Goal: Transaction & Acquisition: Purchase product/service

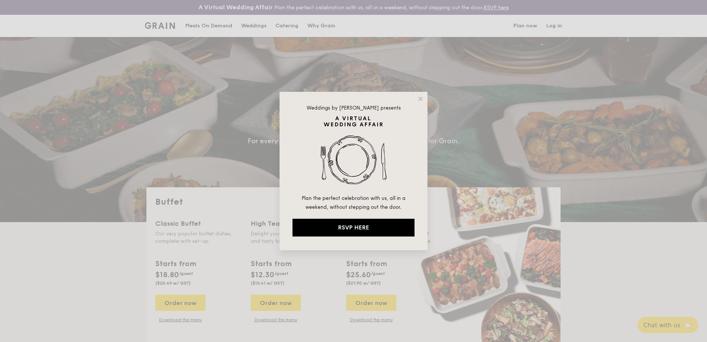
select select
click at [417, 99] on icon at bounding box center [420, 98] width 7 height 7
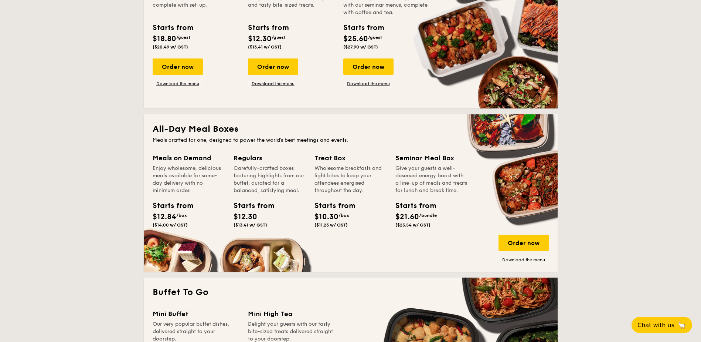
scroll to position [236, 0]
click at [519, 247] on div "Order now" at bounding box center [524, 243] width 50 height 16
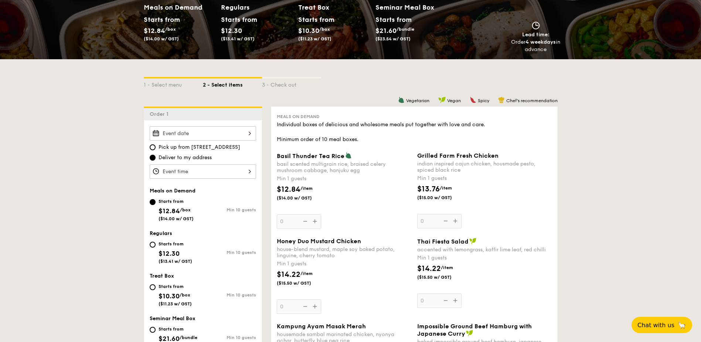
scroll to position [116, 0]
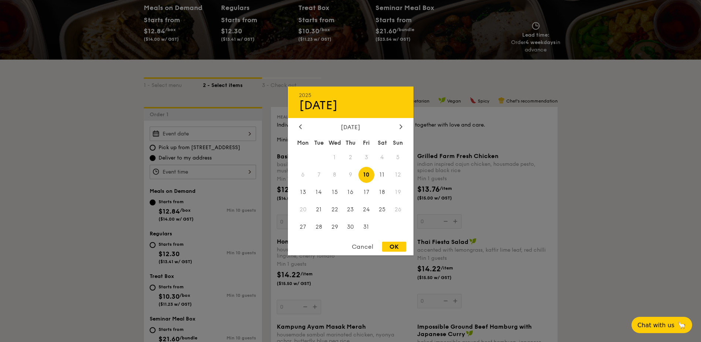
click at [243, 136] on div "2025 Oct [DATE] Tue Wed Thu Fri Sat Sun 1 2 3 4 5 6 7 8 9 10 11 12 13 14 15 16 …" at bounding box center [203, 133] width 106 height 14
click at [352, 176] on span "9" at bounding box center [351, 175] width 16 height 16
drag, startPoint x: 352, startPoint y: 176, endPoint x: 153, endPoint y: 160, distance: 199.5
click at [352, 175] on span "9" at bounding box center [351, 175] width 16 height 16
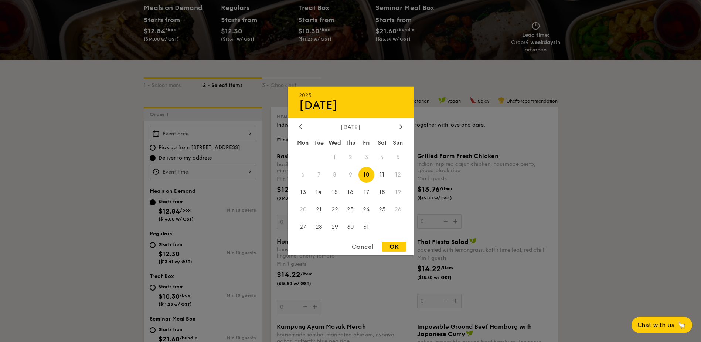
click at [366, 246] on div "Cancel" at bounding box center [363, 246] width 36 height 10
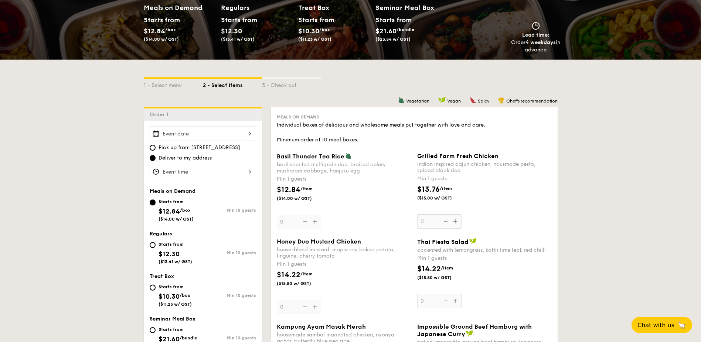
drag, startPoint x: 529, startPoint y: 42, endPoint x: 551, endPoint y: 47, distance: 22.0
click at [551, 47] on div "Order 4 weekdays in advance" at bounding box center [536, 46] width 50 height 15
drag, startPoint x: 551, startPoint y: 47, endPoint x: 561, endPoint y: 84, distance: 38.4
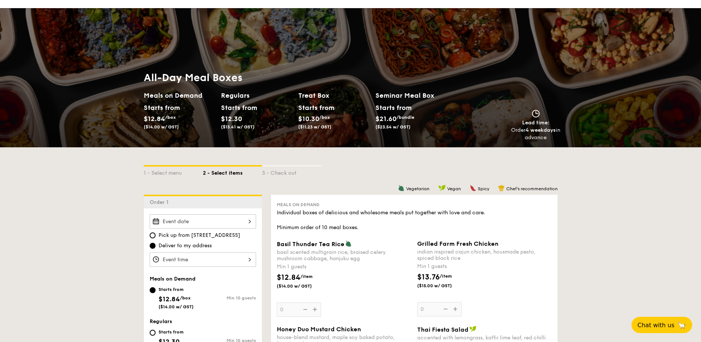
scroll to position [0, 0]
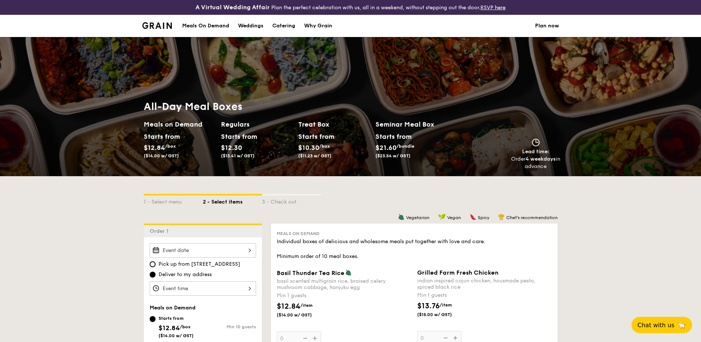
click at [89, 159] on div "All-Day Meal Boxes Meals on Demand Starts from $12.84 /box ($14.00 w/ GST) Regu…" at bounding box center [350, 135] width 701 height 82
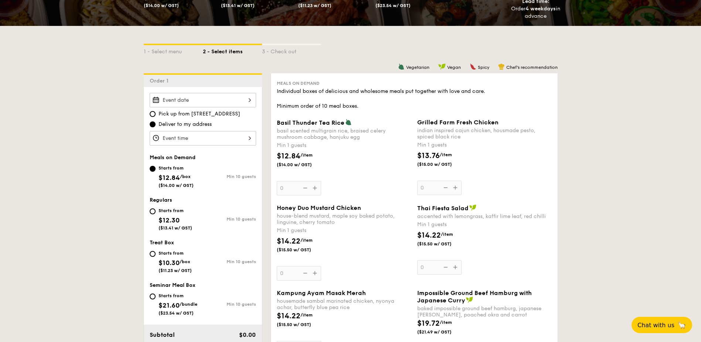
scroll to position [150, 0]
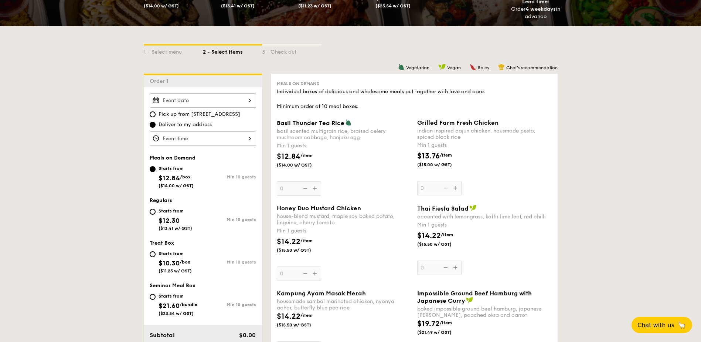
drag, startPoint x: 155, startPoint y: 211, endPoint x: 169, endPoint y: 197, distance: 19.9
click at [154, 211] on input "Starts from $12.30 ($13.41 w/ GST) Min 10 guests" at bounding box center [153, 212] width 6 height 6
radio input "true"
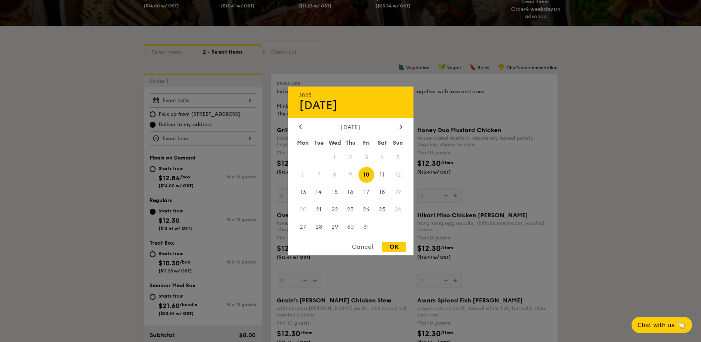
click at [215, 102] on div "2025 Oct [DATE] Tue Wed Thu Fri Sat Sun 1 2 3 4 5 6 7 8 9 10 11 12 13 14 15 16 …" at bounding box center [203, 100] width 106 height 14
click at [368, 175] on span "10" at bounding box center [367, 175] width 16 height 16
click at [102, 108] on div at bounding box center [350, 171] width 701 height 342
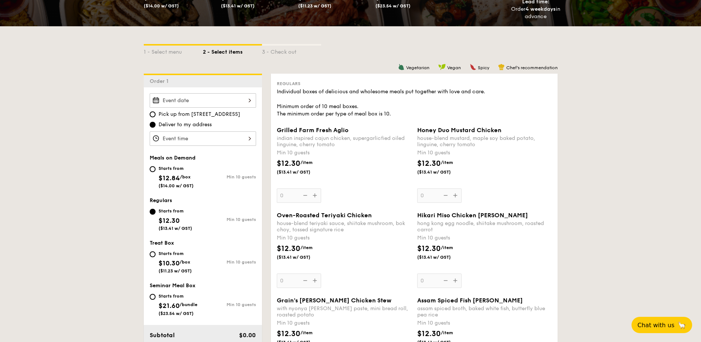
scroll to position [0, 0]
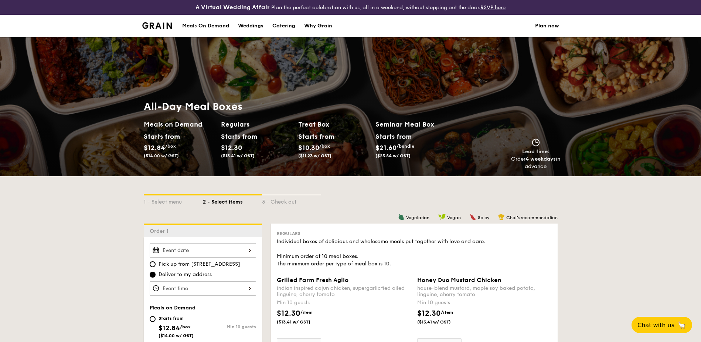
click at [282, 28] on div "Catering" at bounding box center [284, 26] width 23 height 22
select select
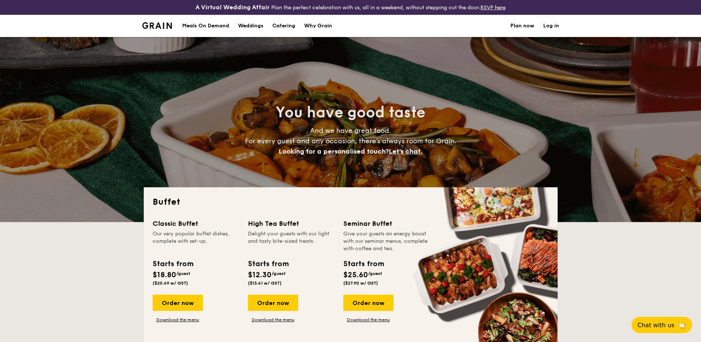
click at [220, 25] on div "Meals On Demand" at bounding box center [205, 26] width 47 height 22
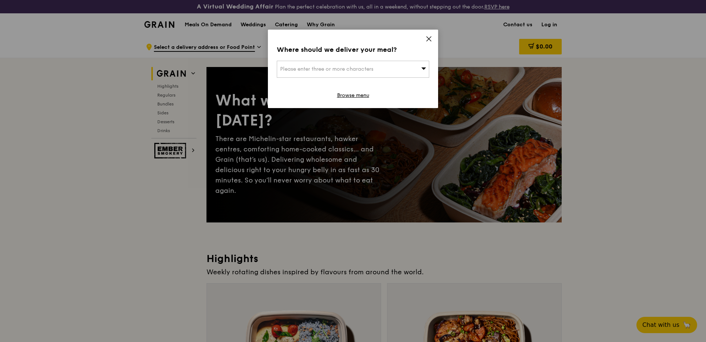
click at [426, 69] on icon at bounding box center [423, 68] width 5 height 6
click at [345, 65] on input "search" at bounding box center [353, 69] width 152 height 16
paste input "138634"
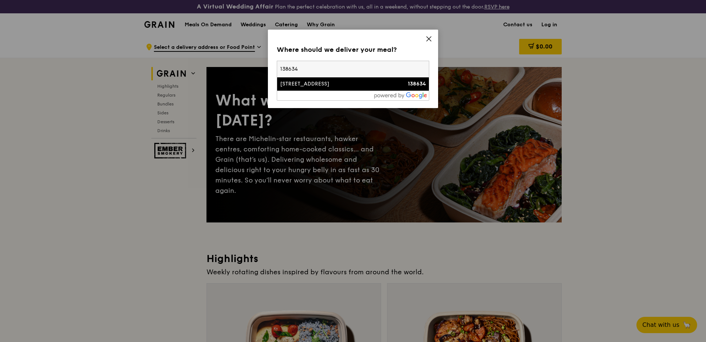
type input "138634"
click at [350, 84] on div "2 Fusionopolis Way" at bounding box center [334, 83] width 109 height 7
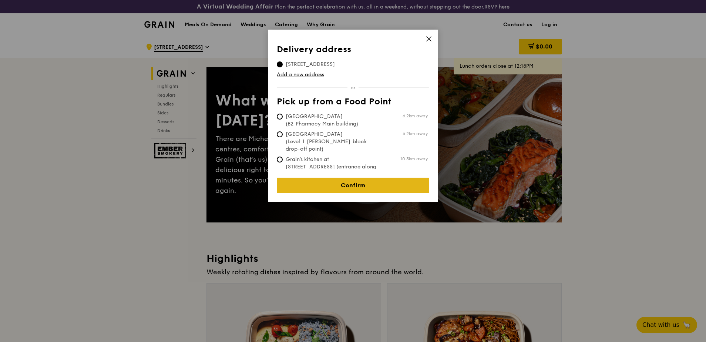
click at [363, 179] on link "Confirm" at bounding box center [353, 185] width 152 height 16
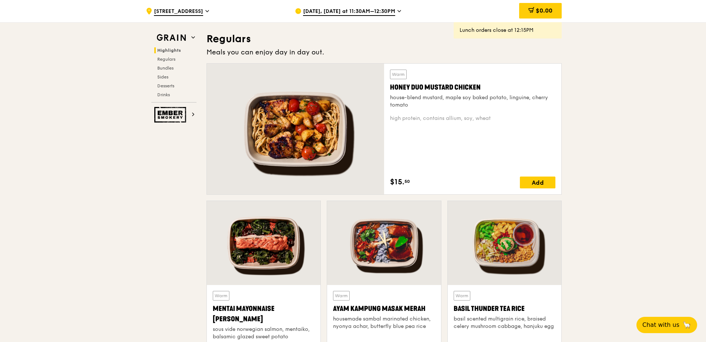
scroll to position [490, 0]
click at [542, 184] on div "Add" at bounding box center [537, 182] width 35 height 12
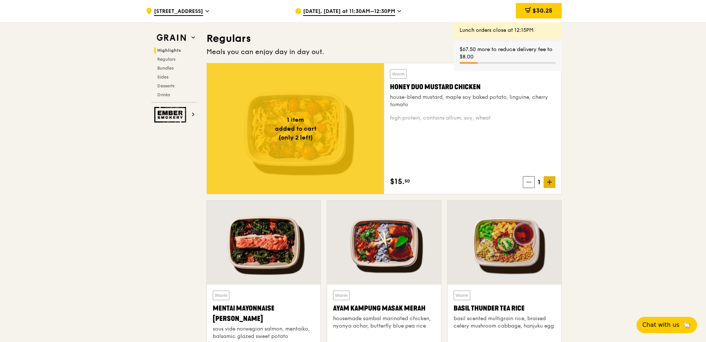
click at [547, 185] on span at bounding box center [549, 182] width 12 height 12
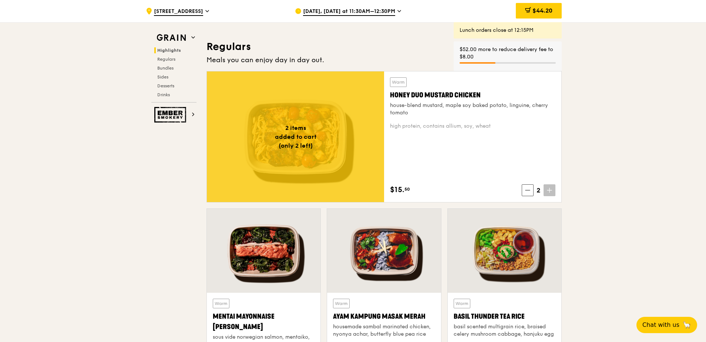
scroll to position [481, 0]
click at [550, 190] on icon at bounding box center [549, 190] width 4 height 0
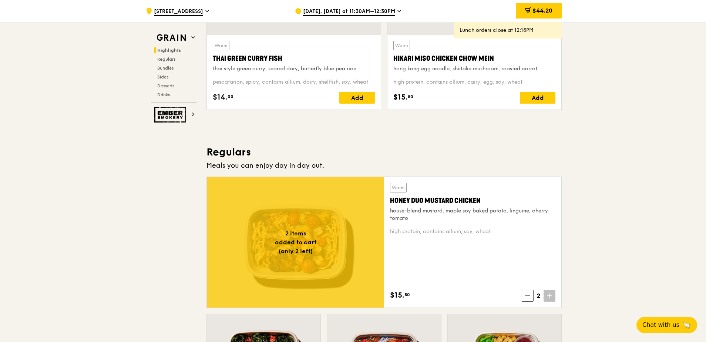
scroll to position [202, 0]
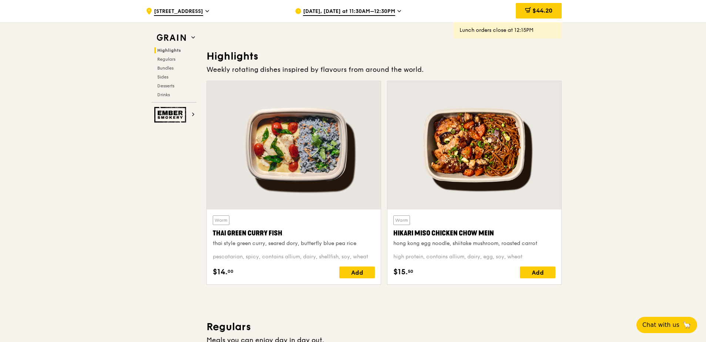
click at [396, 11] on div "Oct 6, Today at 11:30AM–12:30PM" at bounding box center [363, 11] width 137 height 22
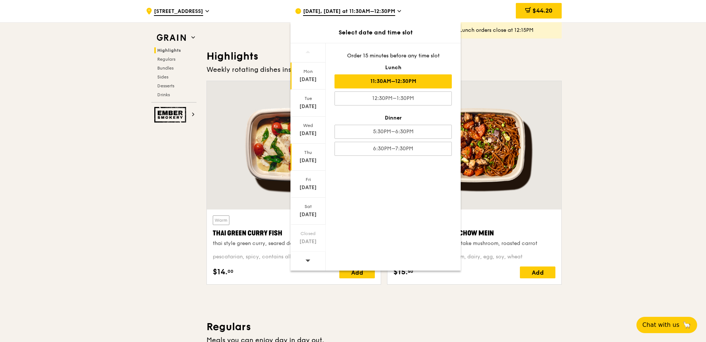
click at [312, 158] on div "Oct 9" at bounding box center [307, 160] width 33 height 7
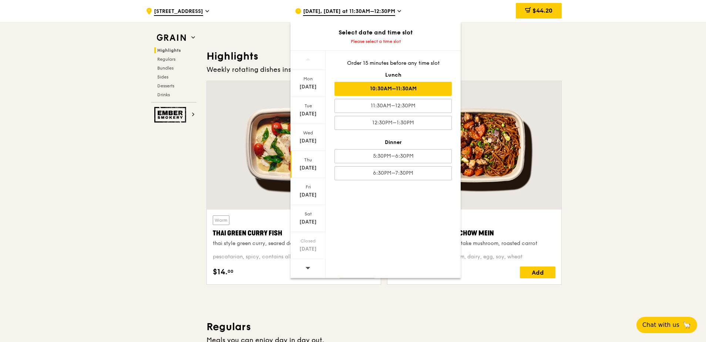
click at [380, 89] on div "10:30AM–11:30AM" at bounding box center [392, 89] width 117 height 14
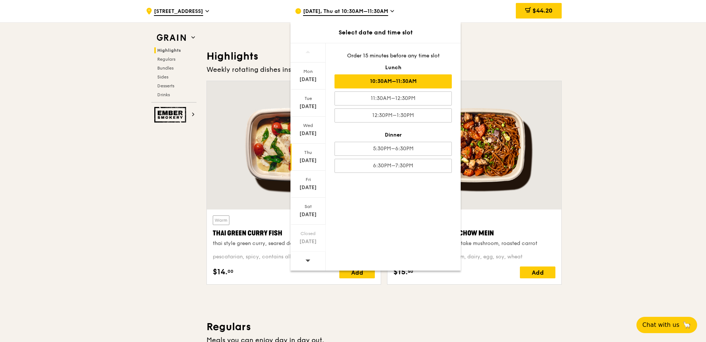
click at [313, 164] on div "Thu Oct 9" at bounding box center [307, 156] width 35 height 27
click at [396, 83] on div "10:30AM–11:30AM" at bounding box center [392, 81] width 117 height 14
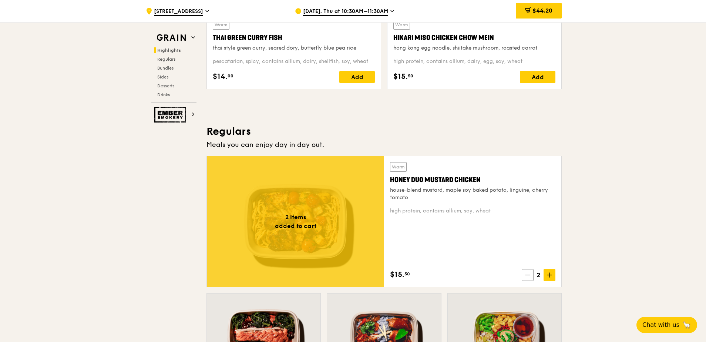
scroll to position [398, 0]
click at [544, 277] on span at bounding box center [549, 274] width 12 height 12
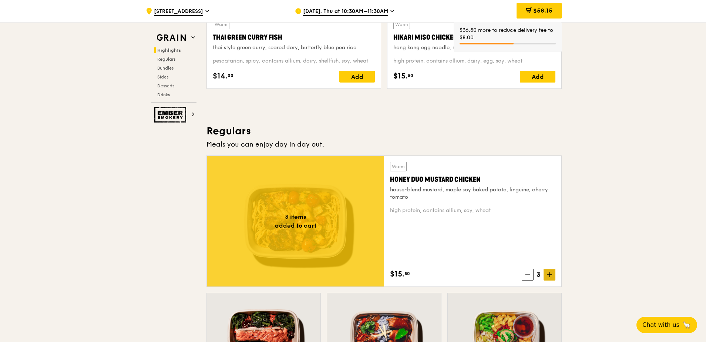
click at [547, 274] on icon at bounding box center [549, 274] width 5 height 5
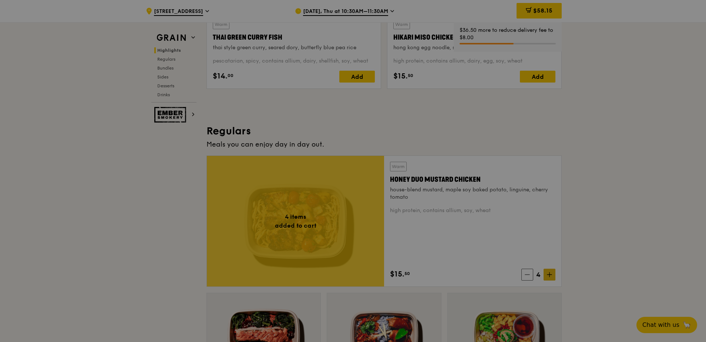
click at [547, 274] on div at bounding box center [353, 171] width 706 height 342
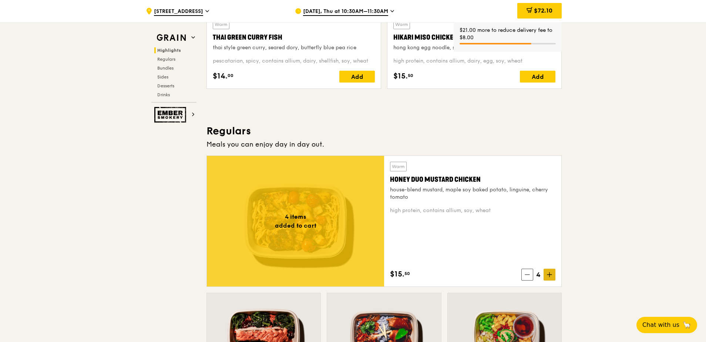
click at [550, 276] on icon at bounding box center [549, 274] width 5 height 5
click at [281, 224] on div at bounding box center [295, 221] width 177 height 131
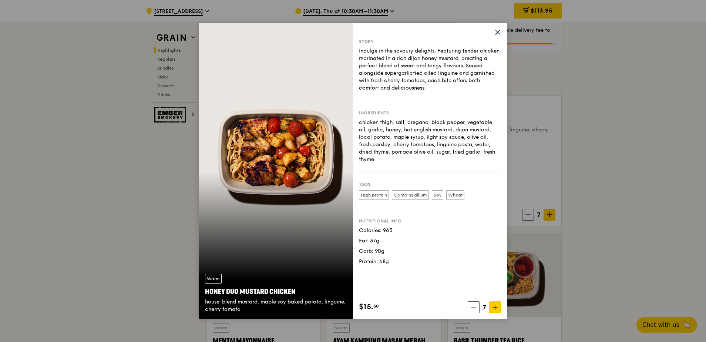
scroll to position [456, 0]
click at [494, 30] on div "Story Indulge in the savoury delights. Featuring tender chicken marinated in a …" at bounding box center [430, 159] width 154 height 272
click at [496, 31] on icon at bounding box center [497, 32] width 4 height 4
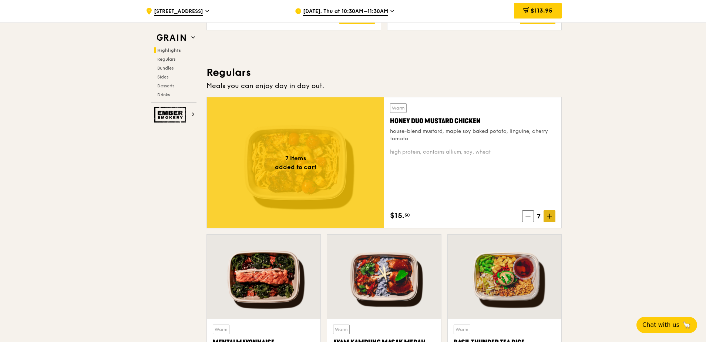
click at [547, 217] on icon at bounding box center [549, 215] width 5 height 5
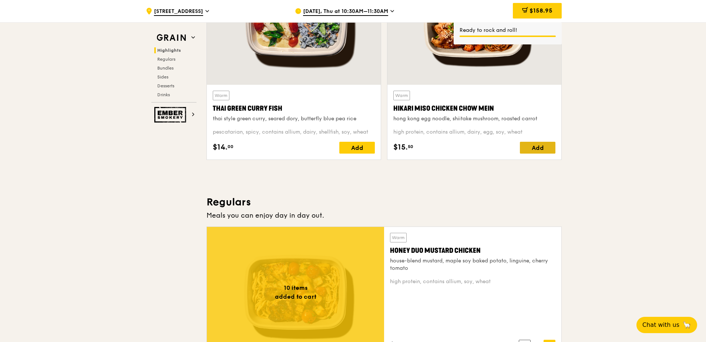
scroll to position [327, 0]
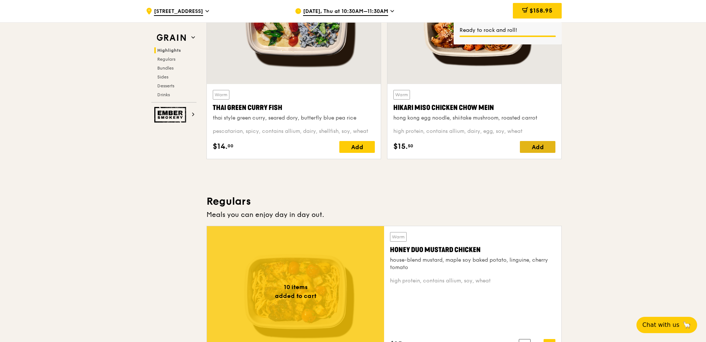
click at [551, 147] on div "Add" at bounding box center [537, 147] width 35 height 12
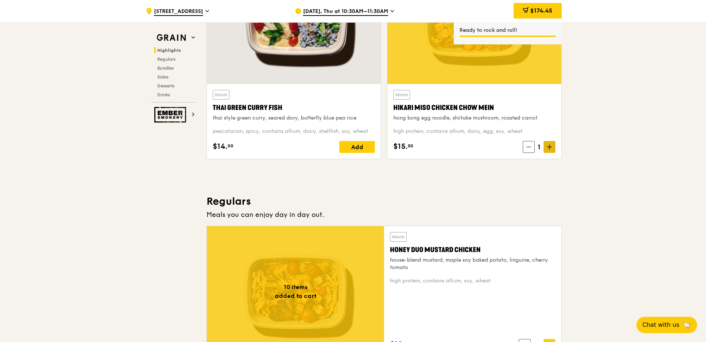
click at [548, 147] on icon at bounding box center [549, 147] width 4 height 0
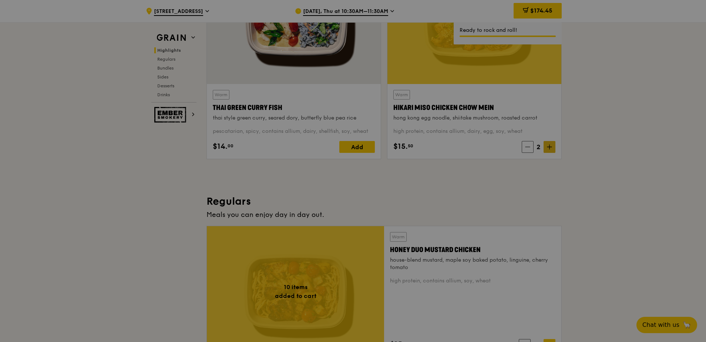
click at [548, 147] on div at bounding box center [353, 171] width 706 height 342
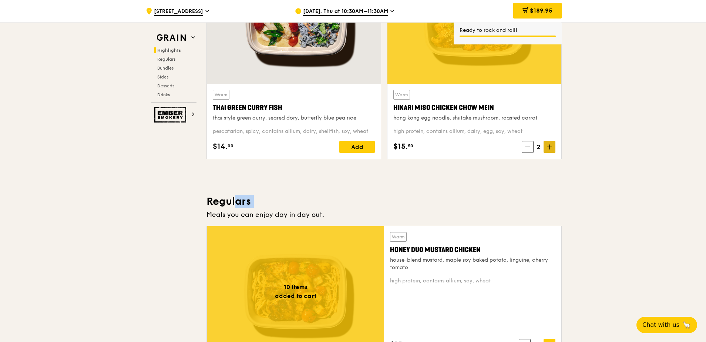
click at [548, 147] on icon at bounding box center [549, 147] width 4 height 0
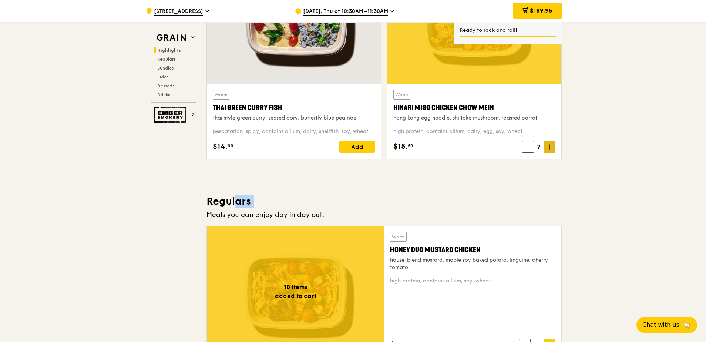
click at [548, 147] on icon at bounding box center [549, 147] width 4 height 0
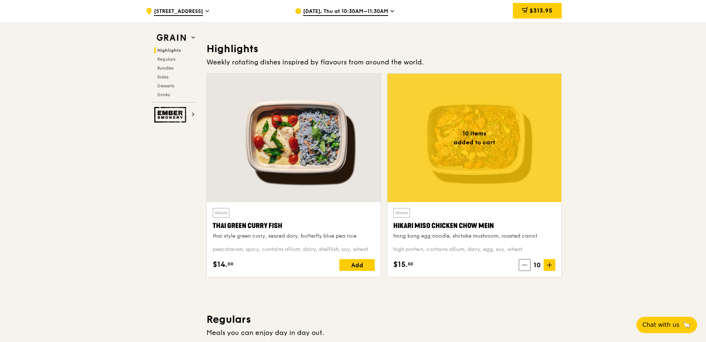
scroll to position [207, 0]
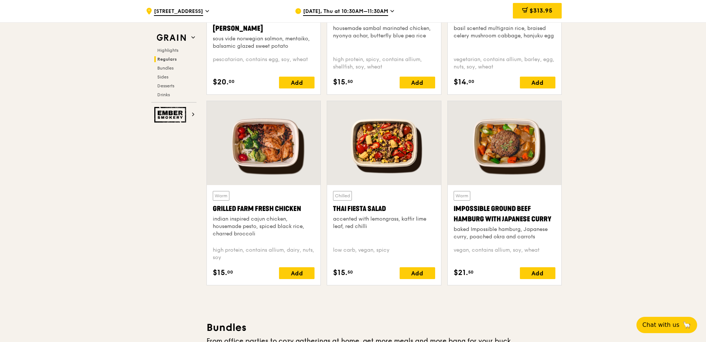
scroll to position [779, 0]
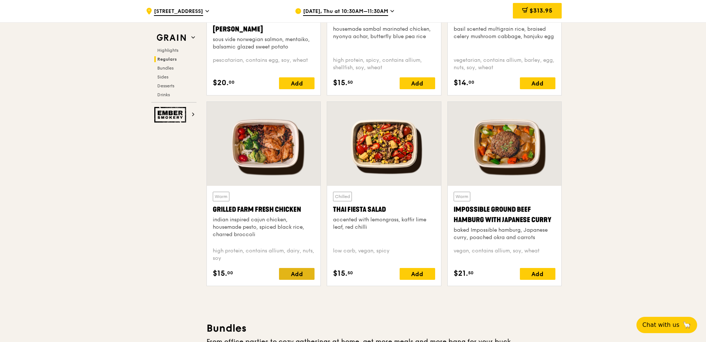
click at [302, 270] on div "Add" at bounding box center [296, 274] width 35 height 12
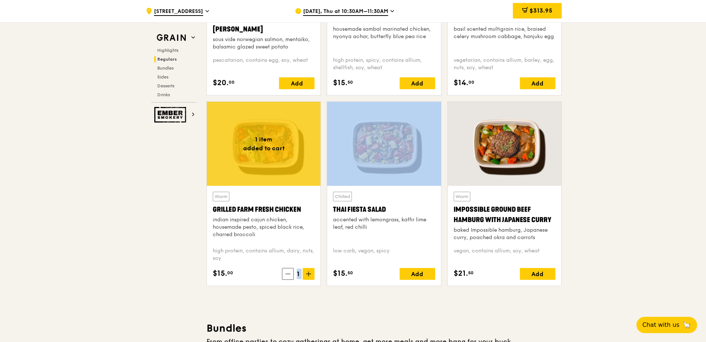
click at [302, 270] on span "1" at bounding box center [298, 273] width 9 height 10
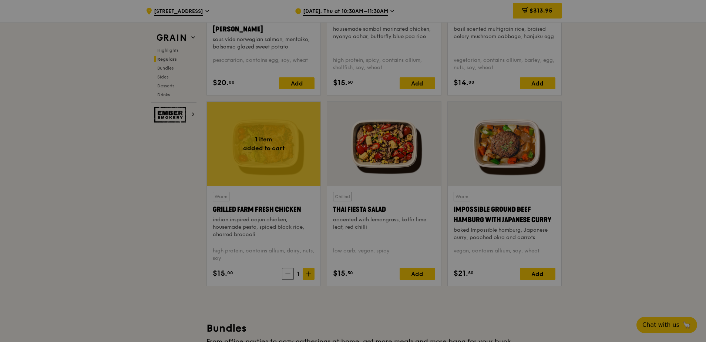
click at [302, 270] on div at bounding box center [353, 171] width 706 height 342
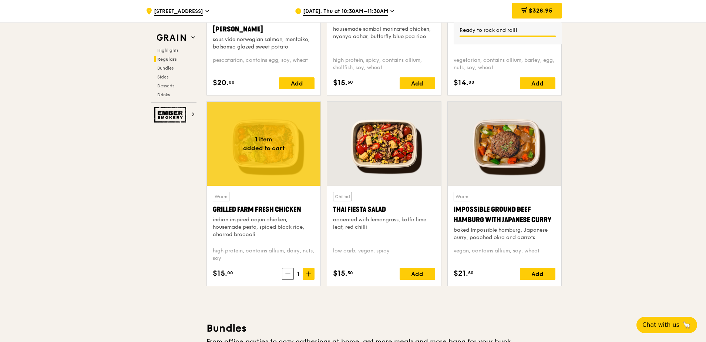
click at [309, 277] on span at bounding box center [308, 274] width 12 height 12
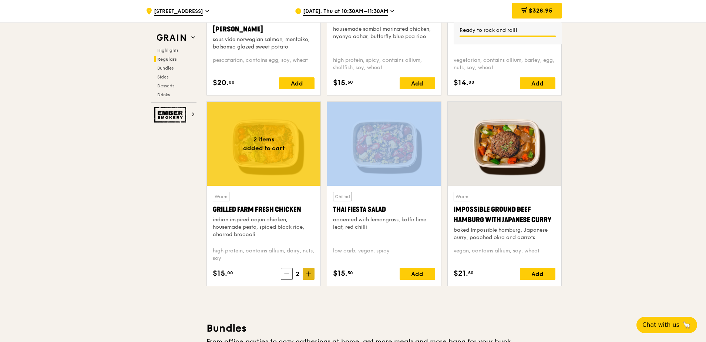
click at [309, 277] on span at bounding box center [308, 274] width 12 height 12
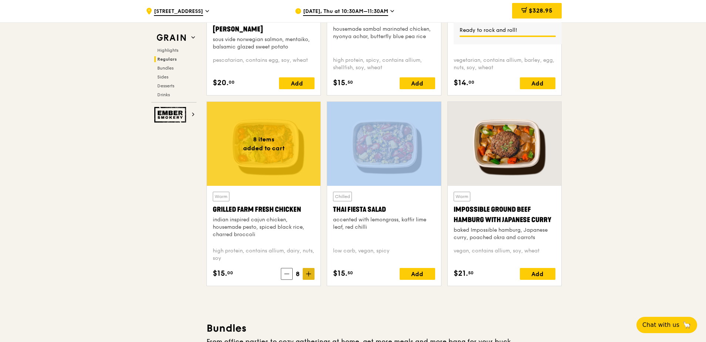
click at [309, 277] on span at bounding box center [308, 274] width 12 height 12
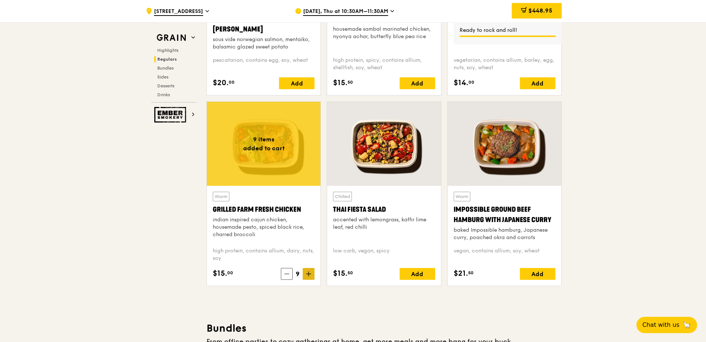
click at [309, 275] on icon at bounding box center [308, 273] width 5 height 5
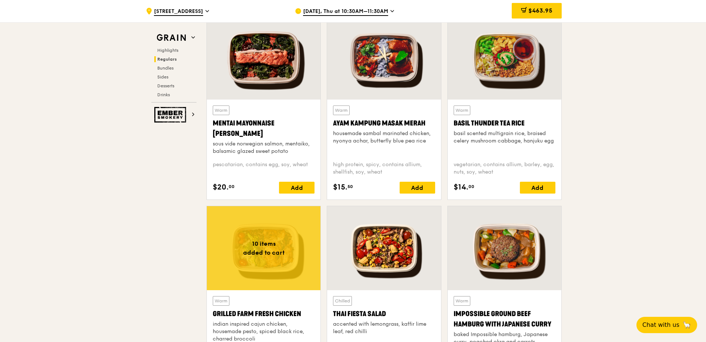
scroll to position [674, 0]
click at [528, 11] on span "$463.95" at bounding box center [540, 10] width 24 height 7
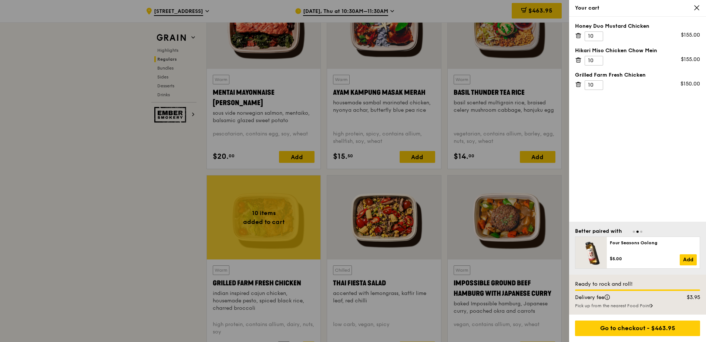
scroll to position [706, 0]
click at [622, 305] on div "Pick up from the nearest Food Point" at bounding box center [637, 305] width 125 height 6
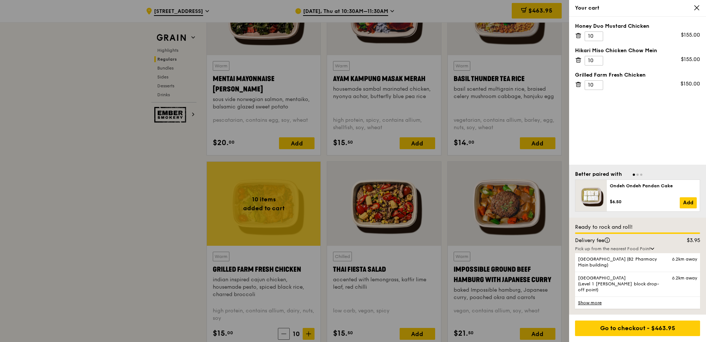
scroll to position [720, 0]
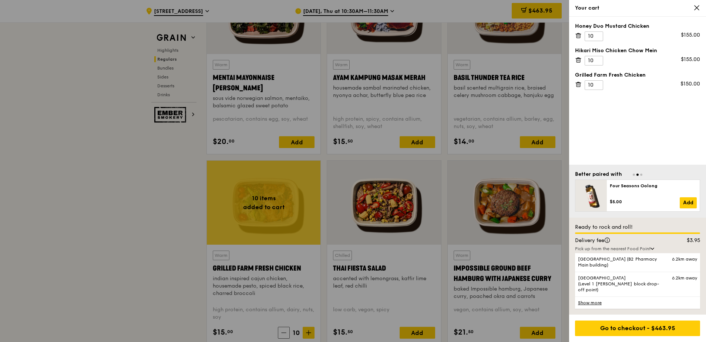
click at [586, 304] on link "Show more" at bounding box center [637, 302] width 125 height 12
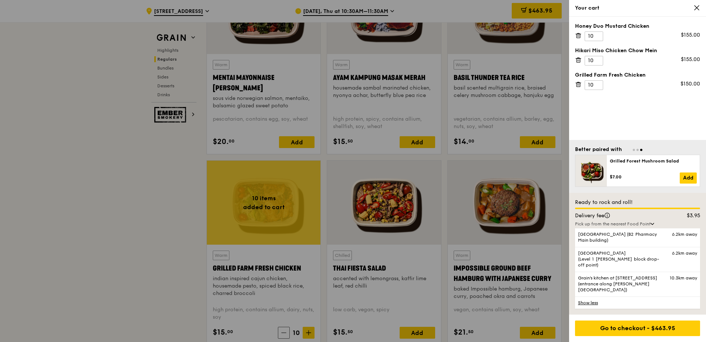
click at [594, 304] on link "Show less" at bounding box center [637, 302] width 125 height 12
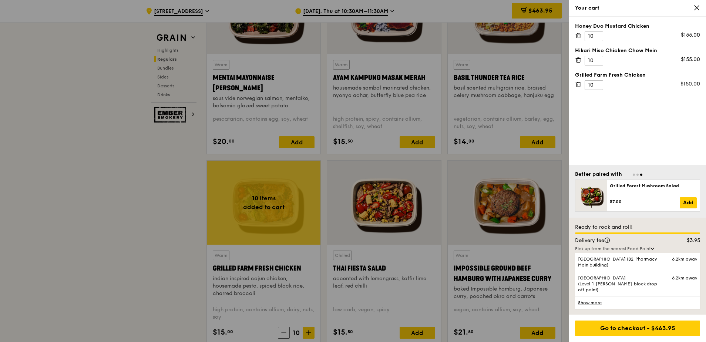
click at [86, 188] on div at bounding box center [353, 171] width 706 height 342
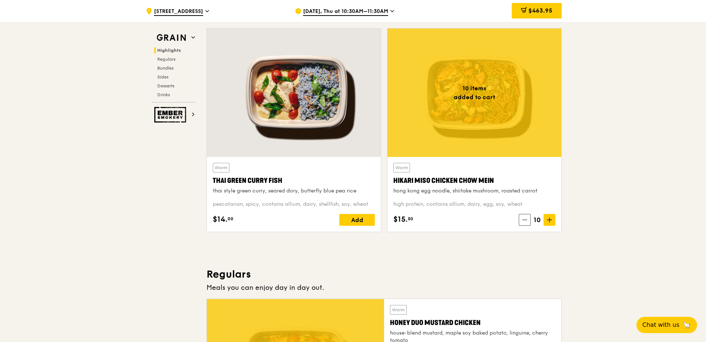
scroll to position [0, 0]
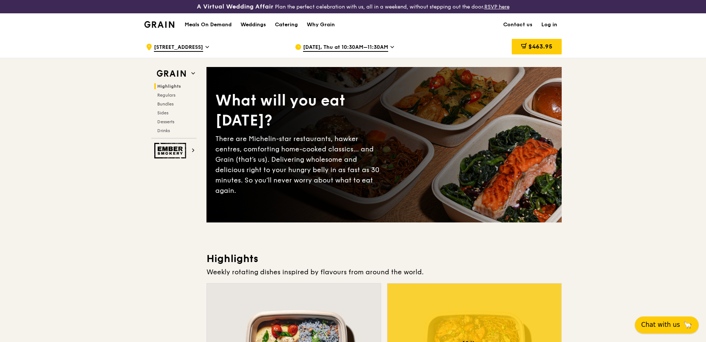
click at [670, 327] on span "Chat with us" at bounding box center [660, 324] width 39 height 9
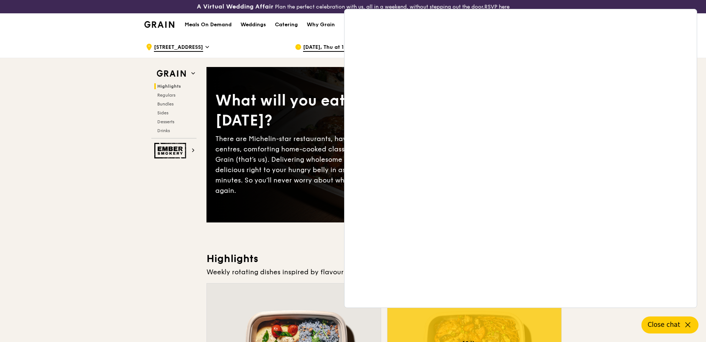
click at [669, 327] on span "Close chat" at bounding box center [663, 324] width 33 height 9
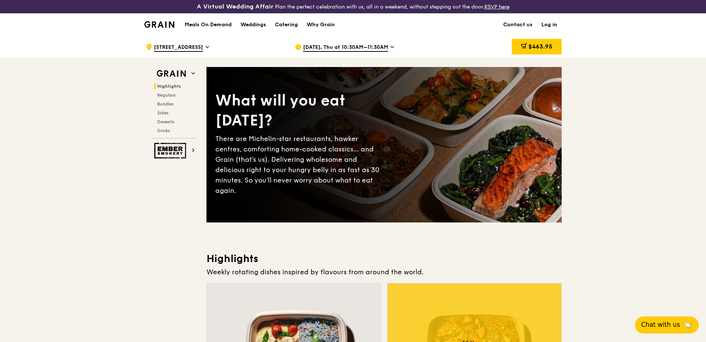
click at [352, 45] on span "Oct 9, Thu at 10:30AM–11:30AM" at bounding box center [345, 48] width 85 height 8
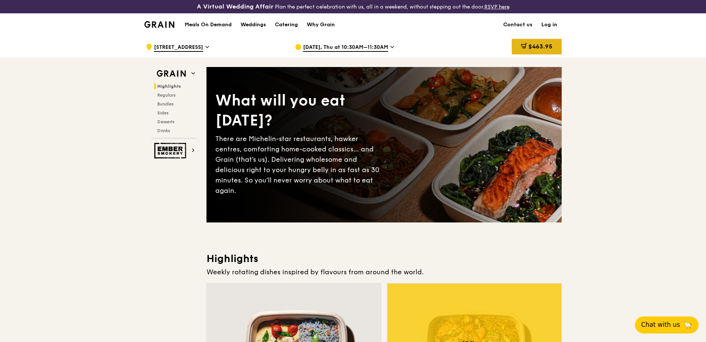
click at [530, 44] on span "$463.95" at bounding box center [540, 46] width 24 height 7
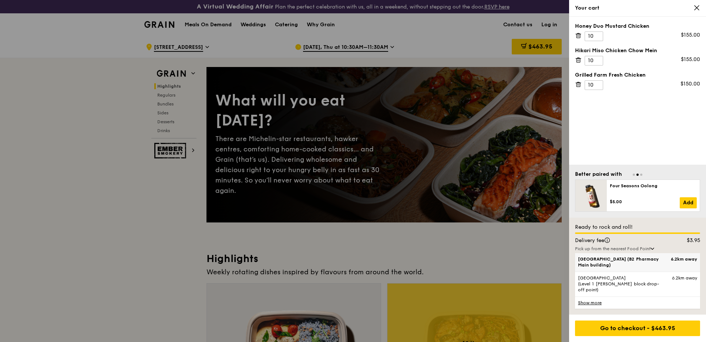
click at [606, 268] on span "Tan Tock Seng Hospital (B2 Pharmacy Main building)" at bounding box center [622, 262] width 89 height 12
click at [0, 0] on input "Tan Tock Seng Hospital (B2 Pharmacy Main building) 6.2km away" at bounding box center [0, 0] width 0 height 0
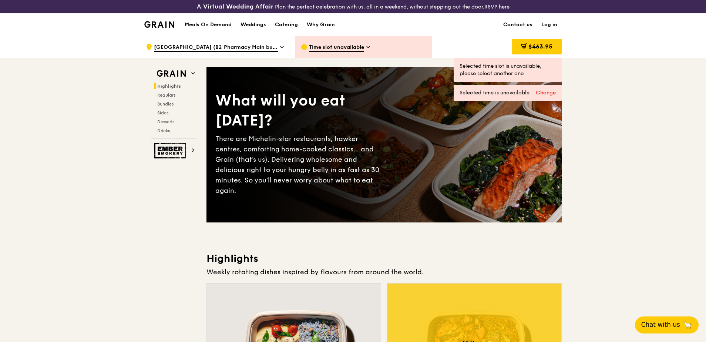
click at [367, 49] on icon at bounding box center [368, 47] width 4 height 7
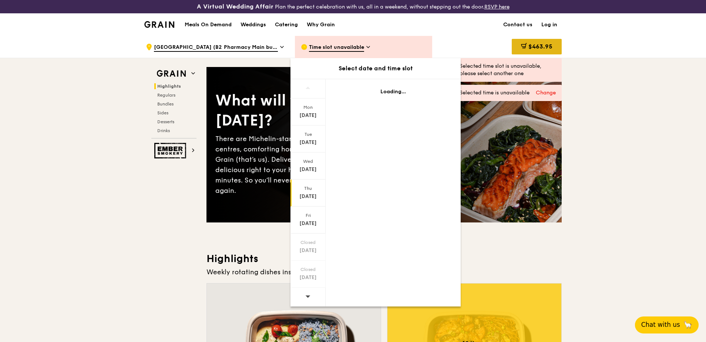
click at [535, 44] on span "$463.95" at bounding box center [540, 46] width 24 height 7
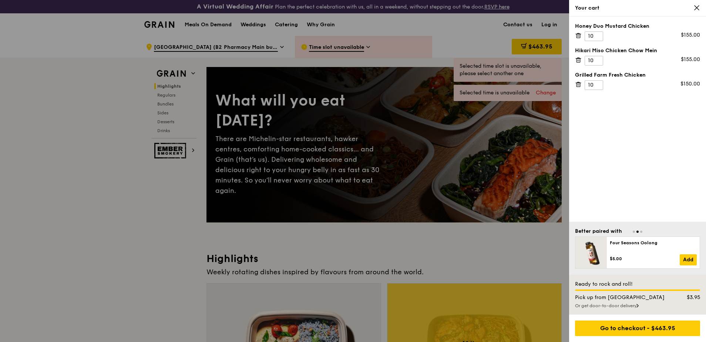
click at [637, 304] on div "Or get door-to-door delivery" at bounding box center [637, 305] width 125 height 6
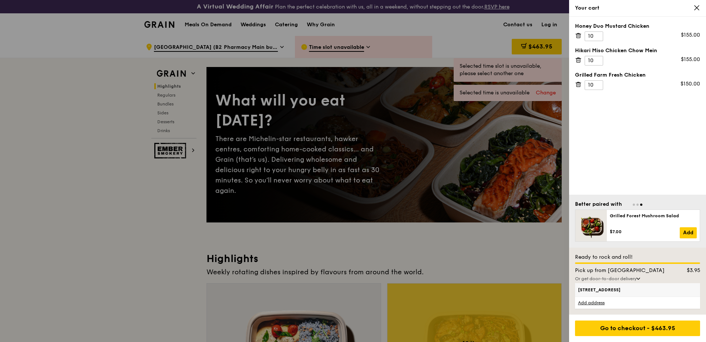
click at [609, 292] on label "2 Fusionopolis Way, 138634" at bounding box center [637, 289] width 119 height 7
click at [0, 0] on input "2 Fusionopolis Way, 138634" at bounding box center [0, 0] width 0 height 0
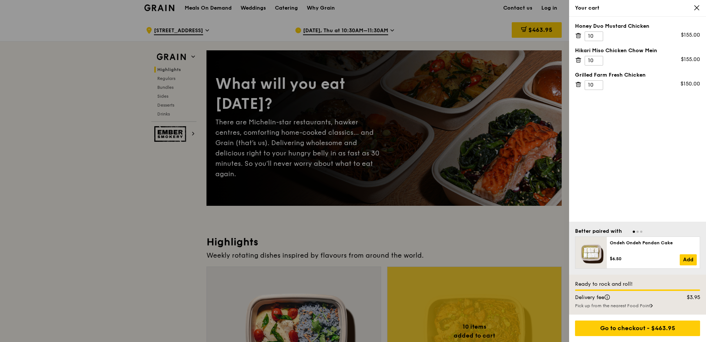
scroll to position [16, 0]
click at [643, 322] on div "Go to checkout - $463.95" at bounding box center [637, 328] width 125 height 16
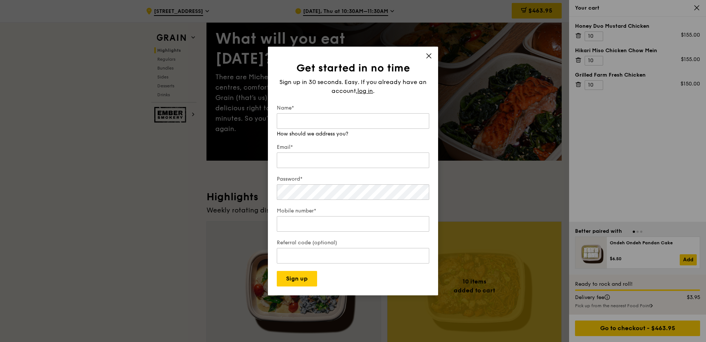
scroll to position [61, 0]
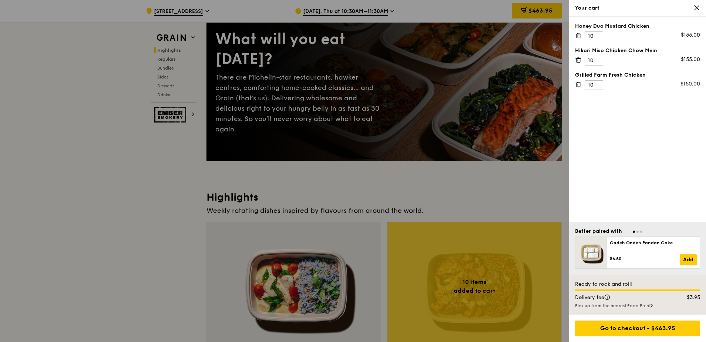
click at [696, 9] on icon at bounding box center [696, 8] width 4 height 4
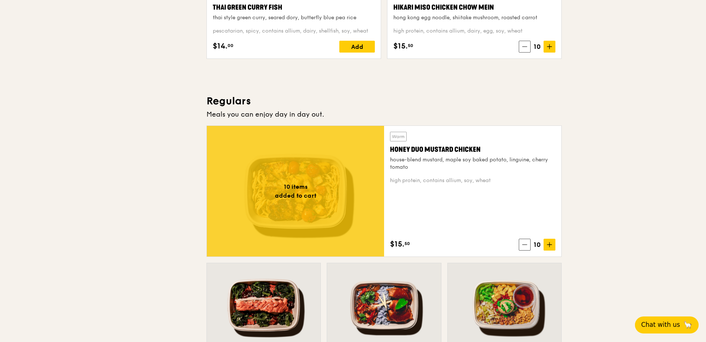
scroll to position [0, 0]
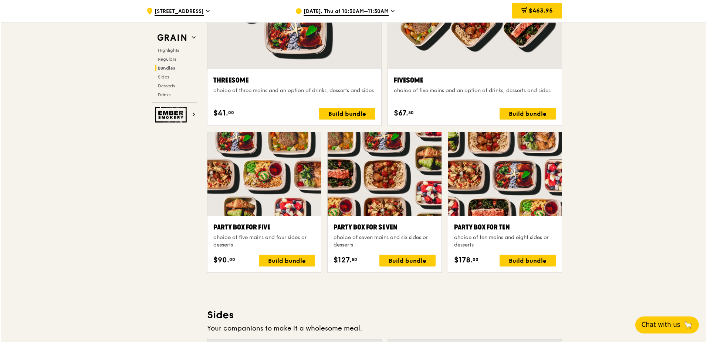
scroll to position [1384, 0]
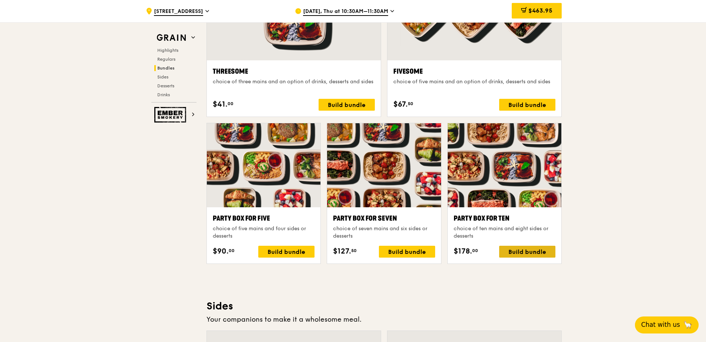
click at [517, 250] on div "Build bundle" at bounding box center [527, 252] width 56 height 12
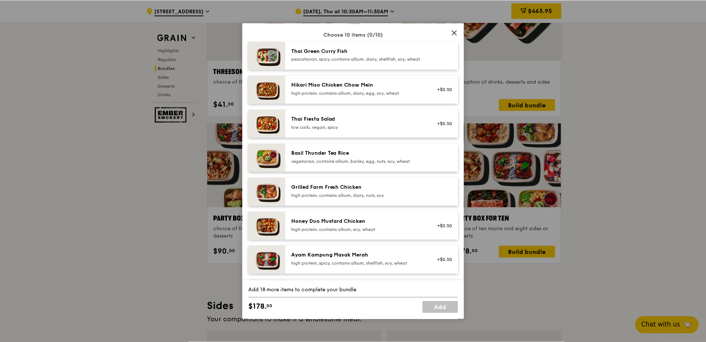
scroll to position [0, 0]
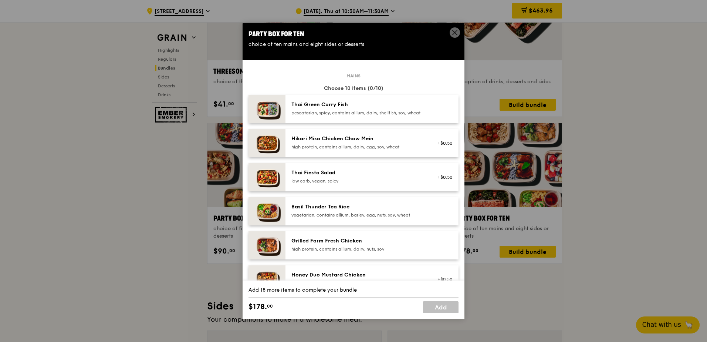
click at [403, 149] on div "Hikari Miso Chicken Chow Mein high protein, contains allium, dairy, egg, soy, w…" at bounding box center [357, 142] width 133 height 15
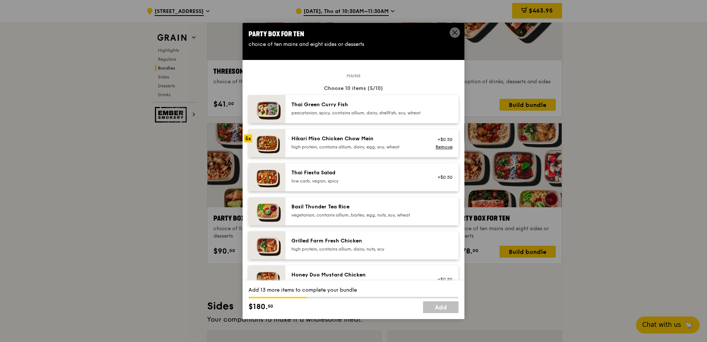
click at [403, 149] on div "Hikari Miso Chicken Chow Mein high protein, contains allium, dairy, egg, soy, w…" at bounding box center [357, 142] width 133 height 15
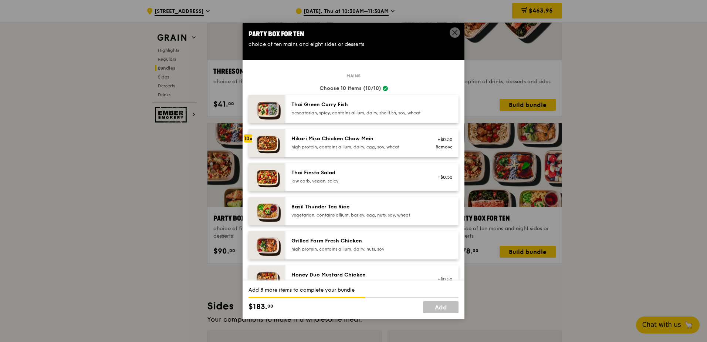
click at [454, 32] on icon at bounding box center [455, 32] width 4 height 4
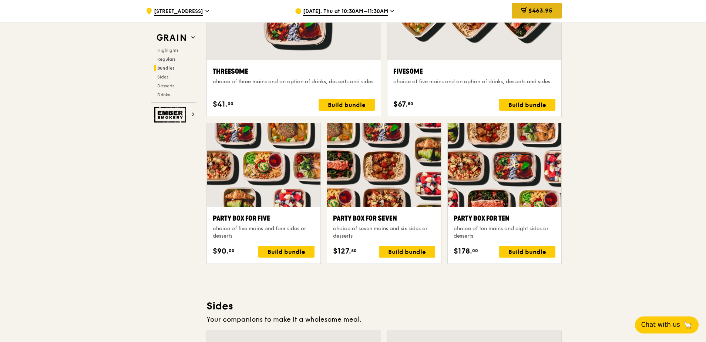
click at [525, 15] on span at bounding box center [524, 11] width 6 height 8
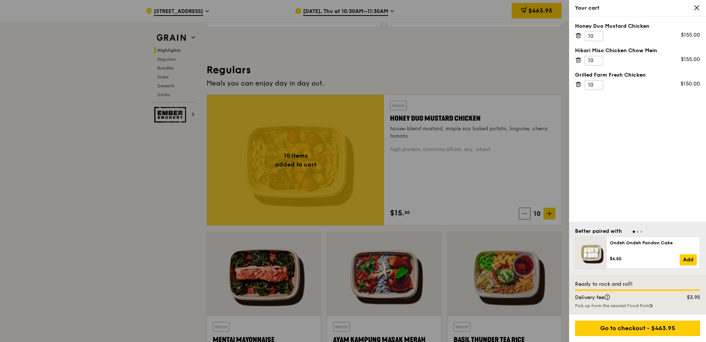
scroll to position [430, 0]
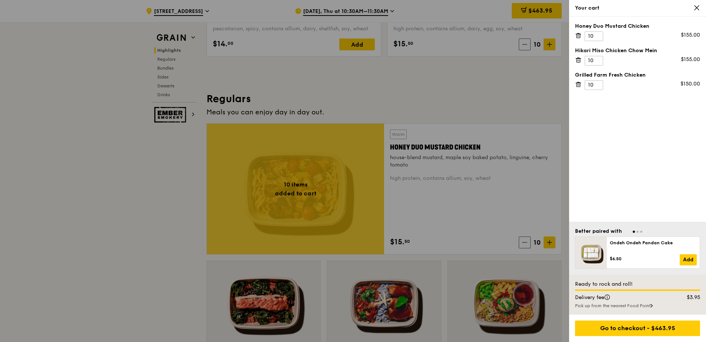
click at [59, 200] on div at bounding box center [353, 171] width 706 height 342
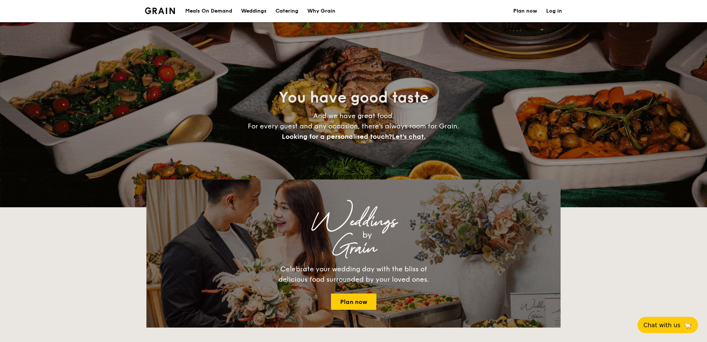
select select
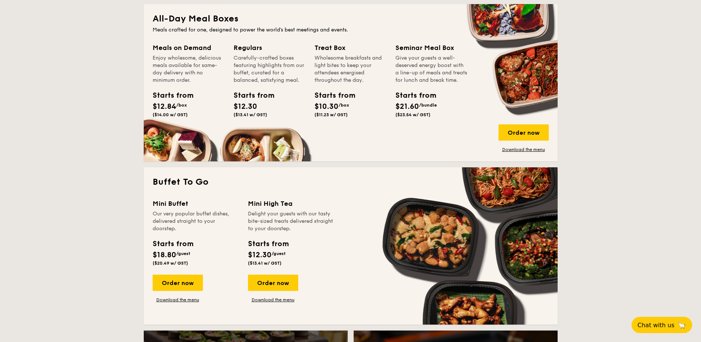
scroll to position [346, 0]
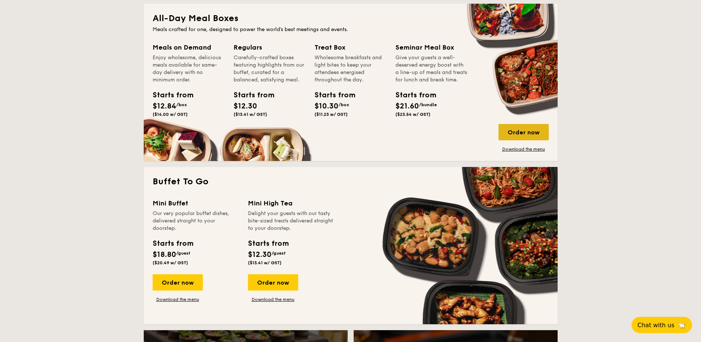
click at [513, 135] on div "Order now" at bounding box center [524, 132] width 50 height 16
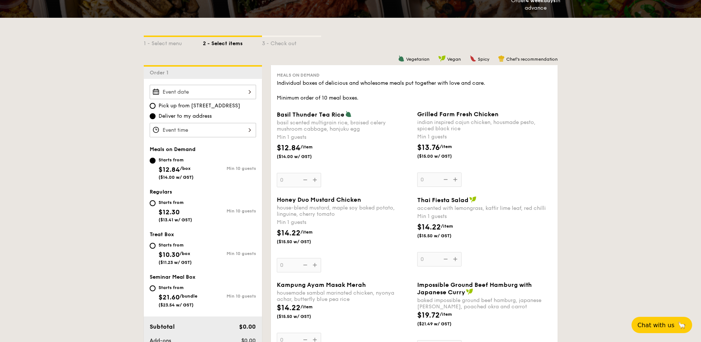
scroll to position [158, 0]
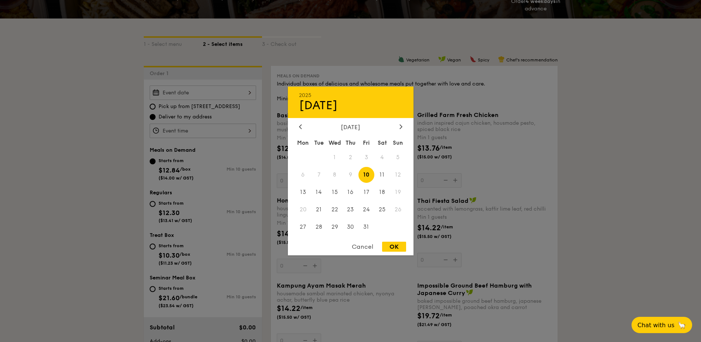
click at [186, 96] on div "2025 Oct [DATE] Tue Wed Thu Fri Sat Sun 1 2 3 4 5 6 7 8 9 10 11 12 13 14 15 16 …" at bounding box center [203, 92] width 106 height 14
click at [357, 246] on div "Cancel" at bounding box center [363, 246] width 36 height 10
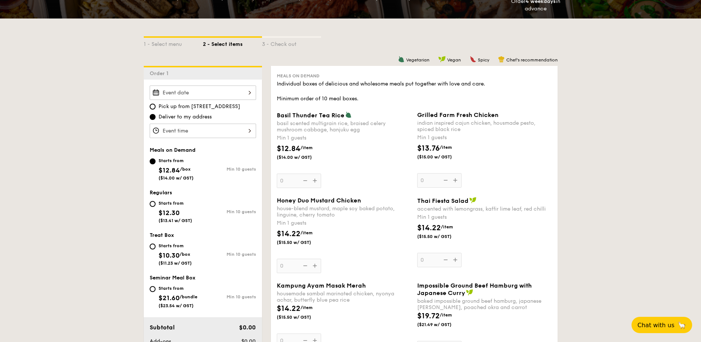
click at [155, 204] on input "Starts from $12.30 ($13.41 w/ GST) Min 10 guests" at bounding box center [153, 204] width 6 height 6
radio input "true"
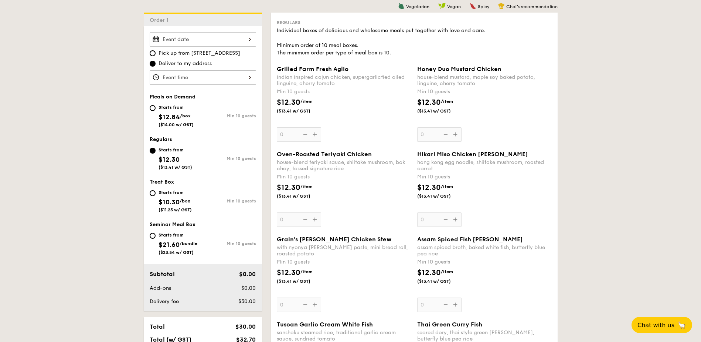
scroll to position [210, 0]
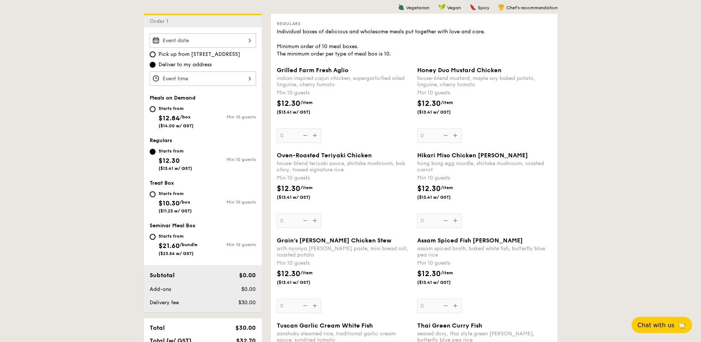
click at [199, 80] on div at bounding box center [203, 78] width 106 height 14
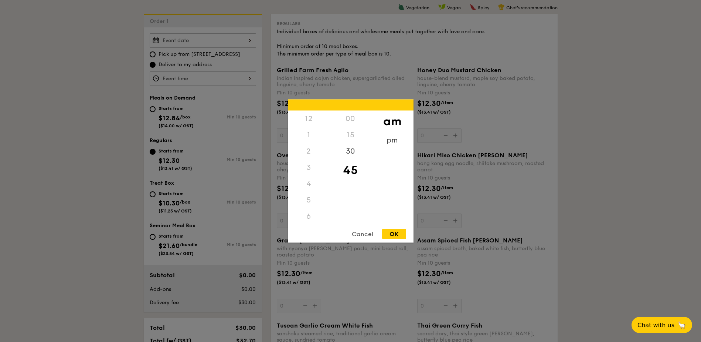
scroll to position [81, 0]
click at [313, 217] on div "11" at bounding box center [309, 223] width 42 height 21
click at [390, 235] on div "OK" at bounding box center [394, 234] width 24 height 10
type input "11:45AM"
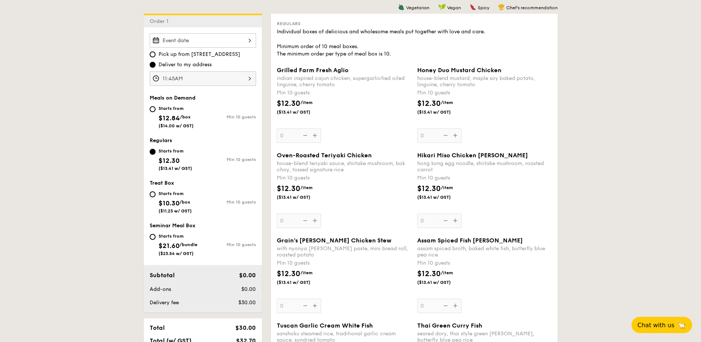
click at [433, 135] on div "Honey Duo Mustard Chicken house-blend mustard, maple soy baked potato, linguine…" at bounding box center [484, 105] width 135 height 76
click at [433, 135] on input "0" at bounding box center [439, 135] width 44 height 14
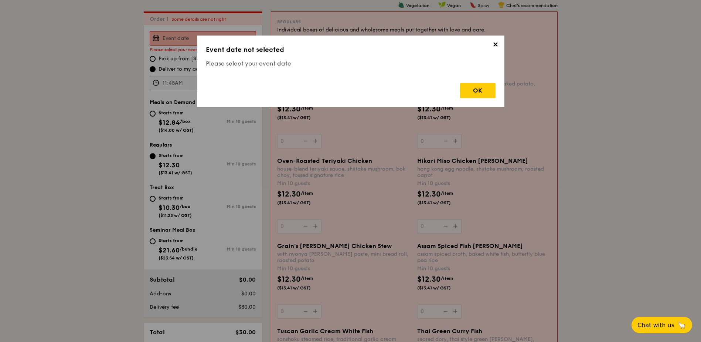
scroll to position [212, 0]
click at [473, 83] on div "OK" at bounding box center [477, 90] width 35 height 15
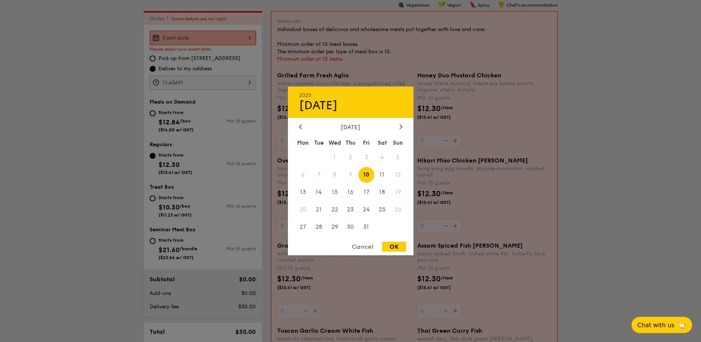
click at [204, 33] on div "2025 Oct [DATE] Tue Wed Thu Fri Sat Sun 1 2 3 4 5 6 7 8 9 10 11 12 13 14 15 16 …" at bounding box center [203, 38] width 106 height 14
click at [353, 176] on span "9" at bounding box center [351, 175] width 16 height 16
click at [364, 178] on span "10" at bounding box center [367, 175] width 16 height 16
drag, startPoint x: 389, startPoint y: 246, endPoint x: 408, endPoint y: 196, distance: 53.5
click at [389, 246] on div "OK" at bounding box center [394, 246] width 24 height 10
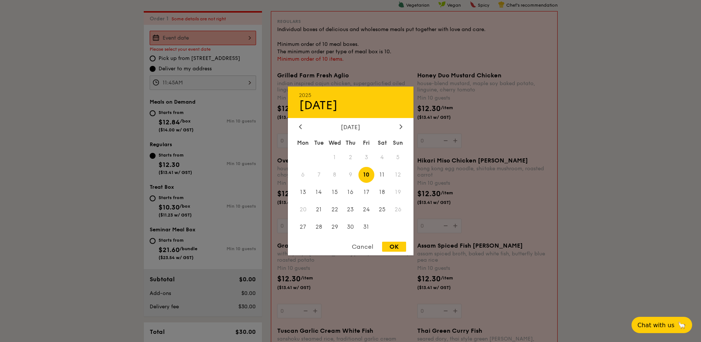
type input "Oct 10, 2025"
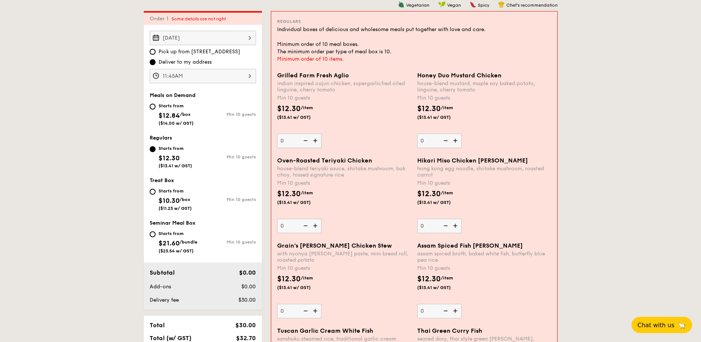
click at [457, 142] on img at bounding box center [456, 140] width 11 height 14
click at [457, 142] on input "0" at bounding box center [439, 140] width 44 height 14
type input "10"
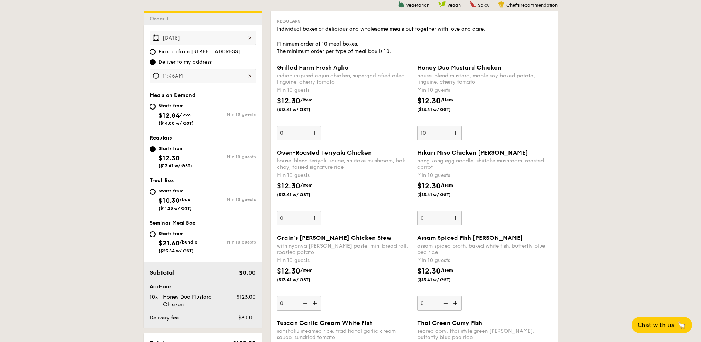
click at [459, 218] on img at bounding box center [456, 218] width 11 height 14
click at [459, 218] on input "0" at bounding box center [439, 218] width 44 height 14
type input "10"
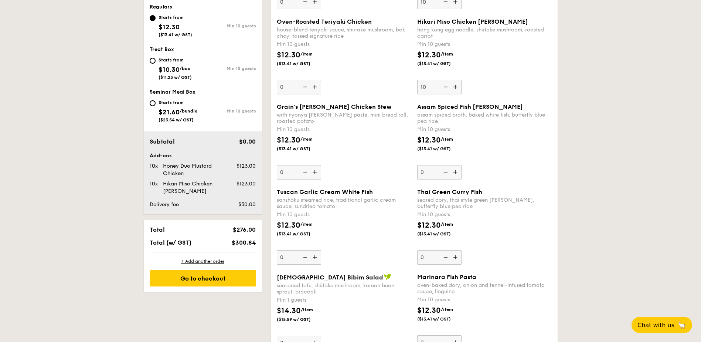
scroll to position [344, 0]
drag, startPoint x: 319, startPoint y: 259, endPoint x: 313, endPoint y: 248, distance: 12.8
click at [319, 258] on img at bounding box center [315, 257] width 11 height 14
click at [319, 258] on input "0" at bounding box center [299, 257] width 44 height 14
type input "10"
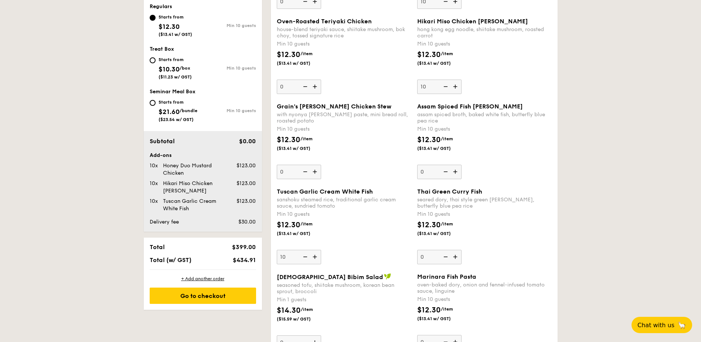
click at [227, 294] on div "Go to checkout" at bounding box center [203, 295] width 106 height 16
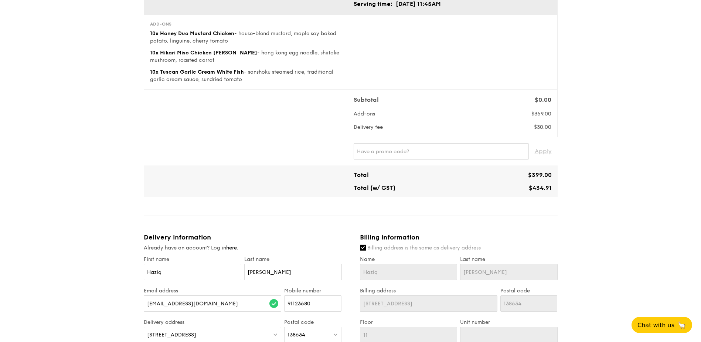
scroll to position [80, 0]
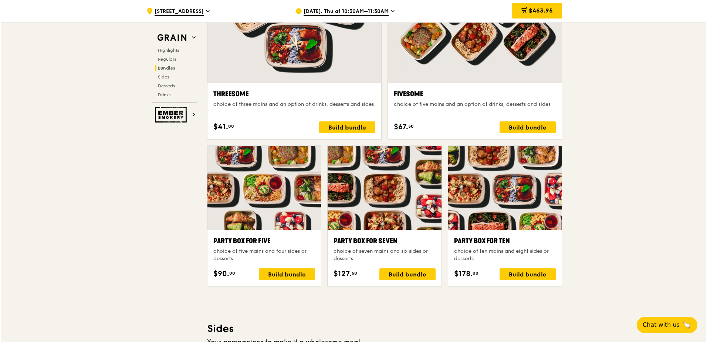
scroll to position [1361, 0]
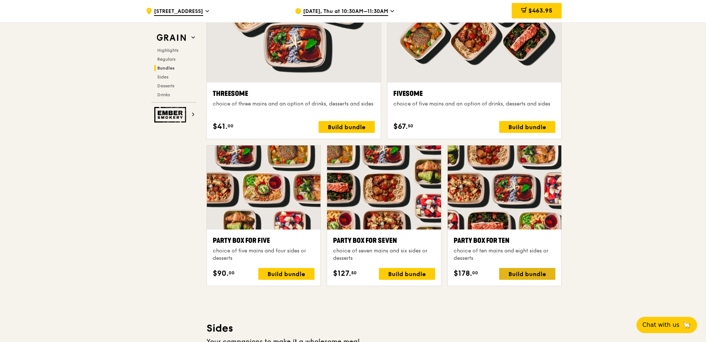
click at [521, 274] on div "Build bundle" at bounding box center [527, 274] width 56 height 12
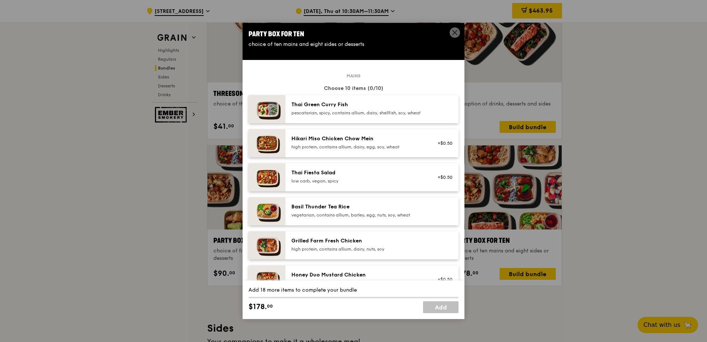
click at [371, 151] on div "Hikari Miso Chicken Chow Mein high protein, contains allium, dairy, egg, soy, w…" at bounding box center [358, 143] width 142 height 16
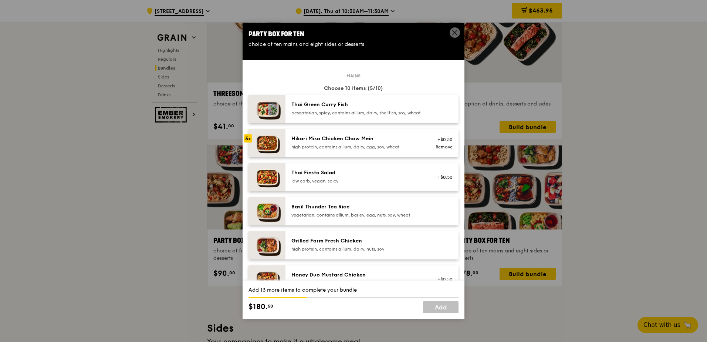
click at [371, 151] on div "Hikari Miso Chicken Chow Mein high protein, contains allium, dairy, egg, soy, w…" at bounding box center [358, 143] width 142 height 16
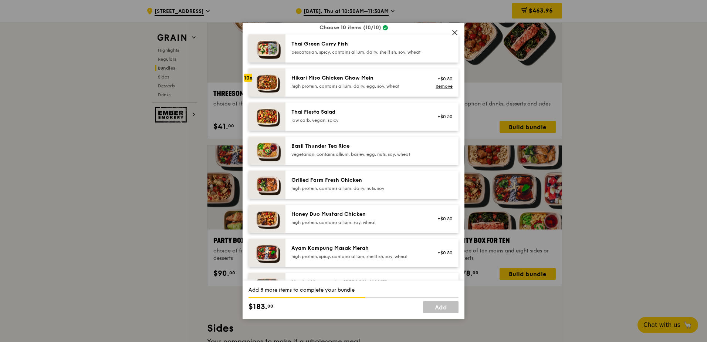
scroll to position [61, 0]
click at [389, 218] on div "Honey Duo Mustard Chicken" at bounding box center [357, 213] width 133 height 7
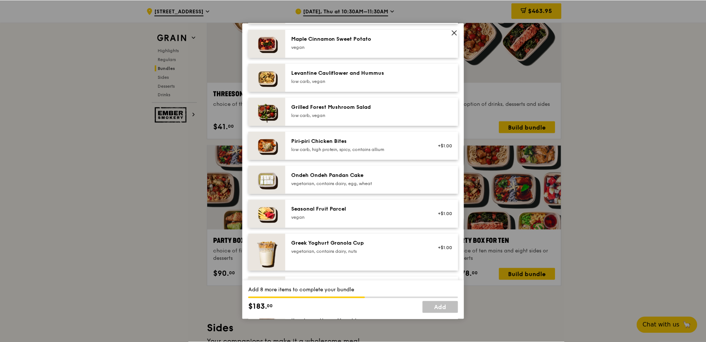
scroll to position [442, 0]
click at [455, 34] on icon at bounding box center [454, 32] width 7 height 7
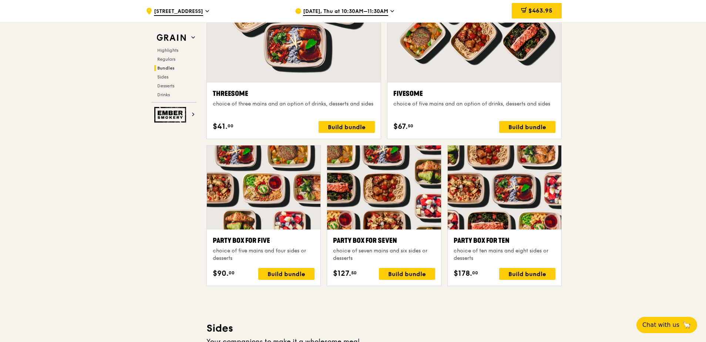
click at [603, 207] on div ".cls-1 { fill: none; stroke: #fff; stroke-linecap: round; stroke-linejoin: roun…" at bounding box center [353, 231] width 706 height 3115
click at [612, 186] on div ".cls-1 { fill: none; stroke: #fff; stroke-linecap: round; stroke-linejoin: roun…" at bounding box center [353, 231] width 706 height 3115
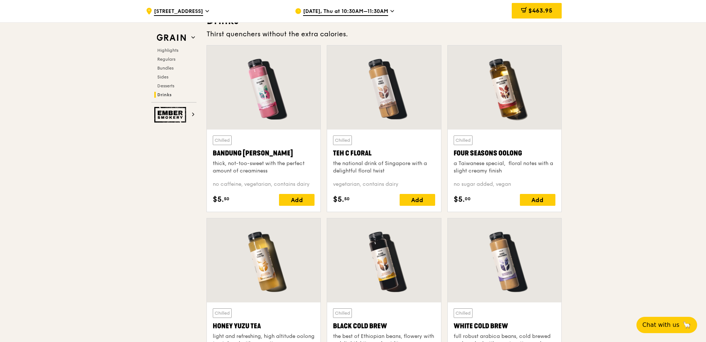
scroll to position [2580, 0]
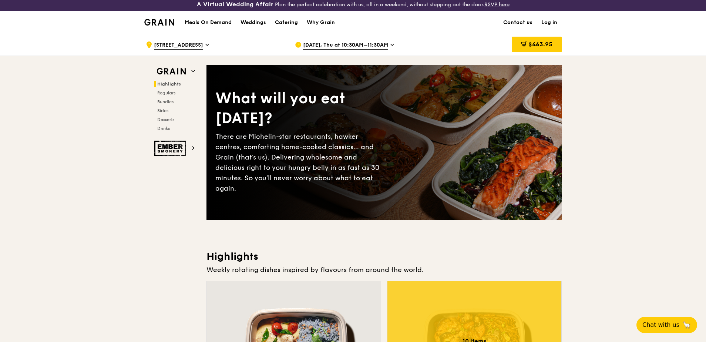
scroll to position [0, 0]
